Goal: Check status: Check status

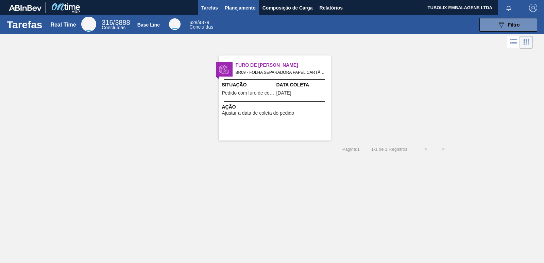
click at [243, 4] on span "Planejamento" at bounding box center [240, 8] width 31 height 8
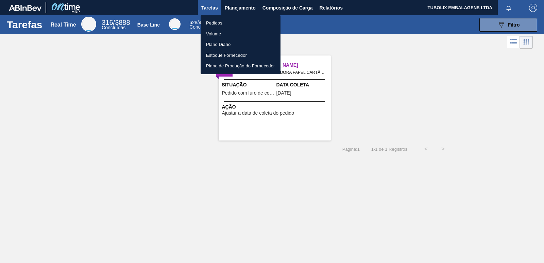
click at [222, 21] on li "Pedidos" at bounding box center [240, 23] width 80 height 11
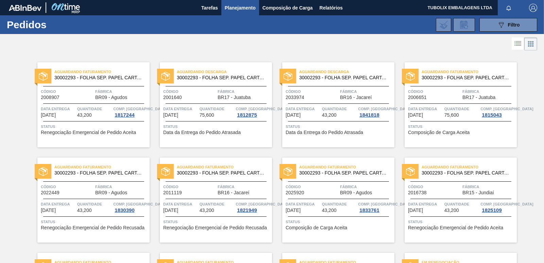
click at [210, 68] on div "Aguardando Descarga 30002293 - FOLHA SEP. PAPEL CARTAO 1200x1000M 350g" at bounding box center [216, 73] width 112 height 12
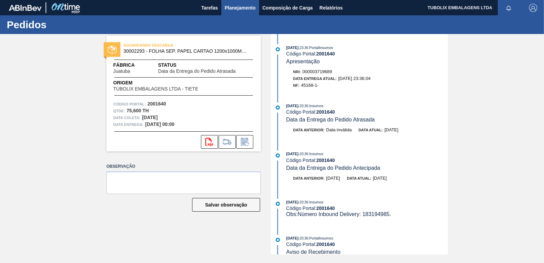
click at [246, 4] on span "Planejamento" at bounding box center [240, 8] width 31 height 8
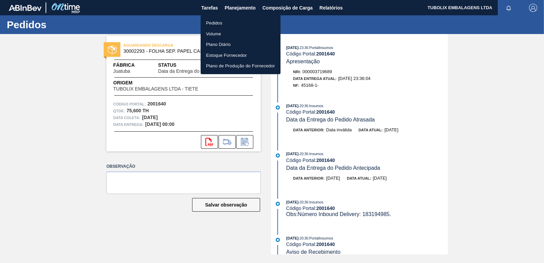
click at [211, 21] on li "Pedidos" at bounding box center [240, 23] width 80 height 11
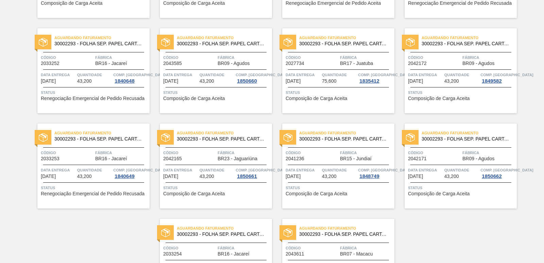
scroll to position [1051, 0]
